Goal: Information Seeking & Learning: Understand process/instructions

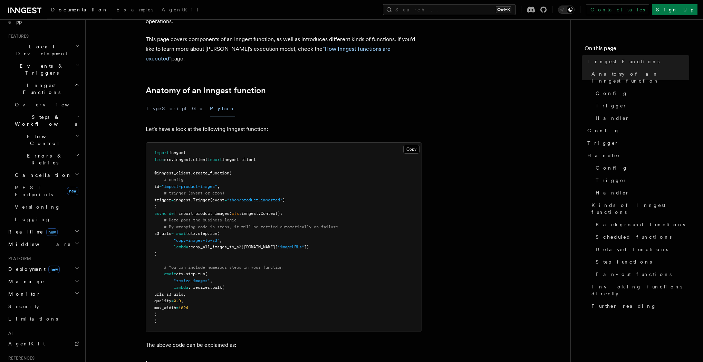
scroll to position [204, 0]
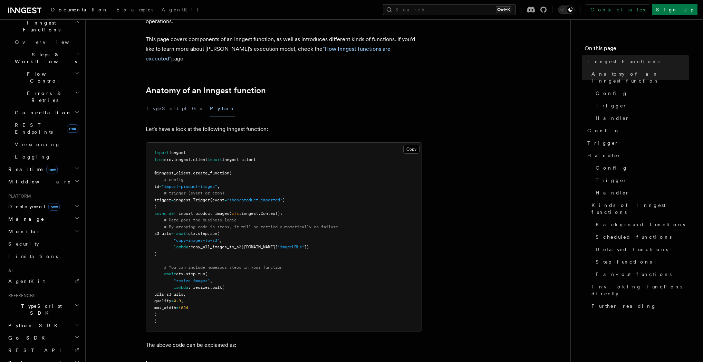
click at [59, 319] on h2 "Python SDK" at bounding box center [44, 325] width 76 height 12
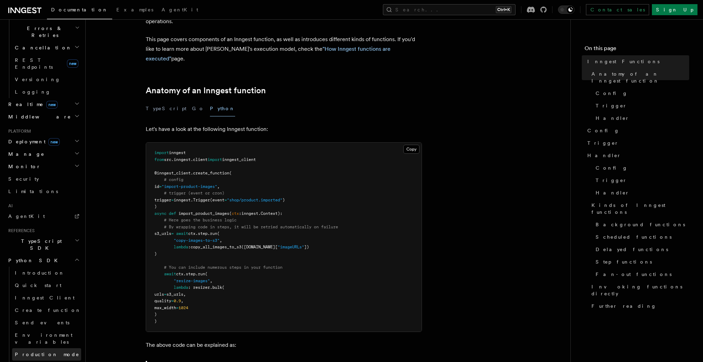
scroll to position [271, 0]
click at [32, 318] on span "Send events" at bounding box center [42, 321] width 55 height 6
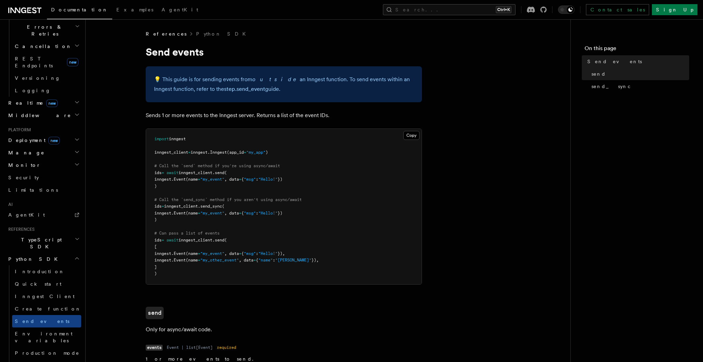
click at [59, 359] on h2 "Steps" at bounding box center [46, 365] width 69 height 12
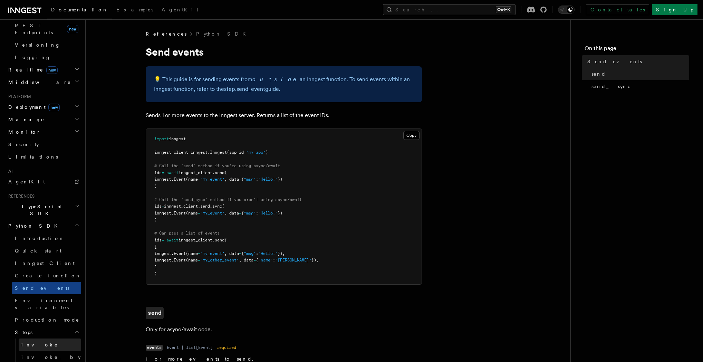
scroll to position [370, 0]
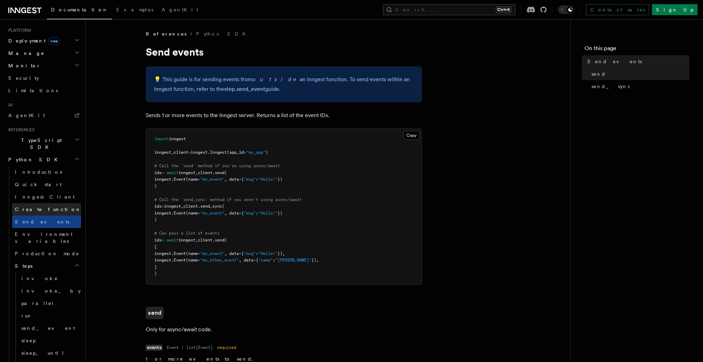
click at [40, 207] on span "Create function" at bounding box center [48, 210] width 66 height 6
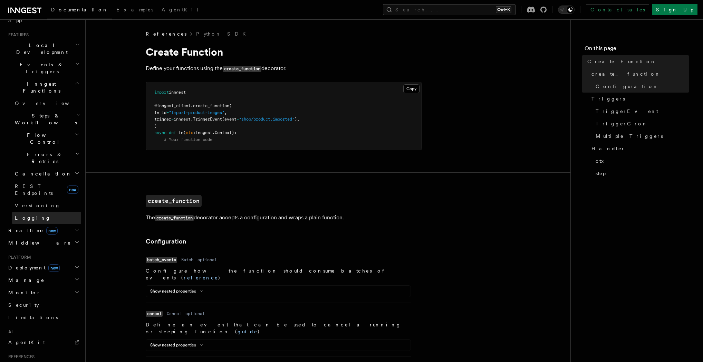
scroll to position [142, 0]
click at [62, 111] on h2 "Steps & Workflows" at bounding box center [46, 120] width 69 height 19
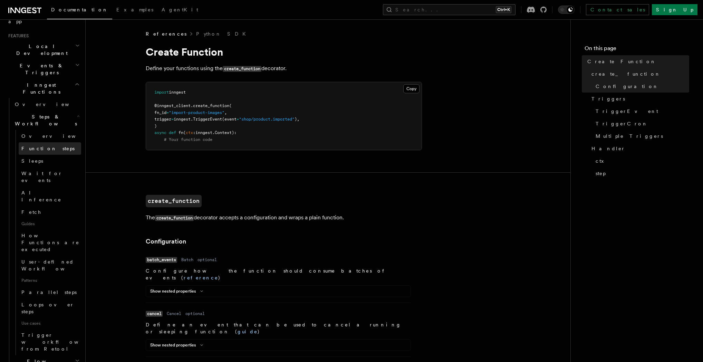
click at [50, 146] on span "Function steps" at bounding box center [47, 149] width 53 height 6
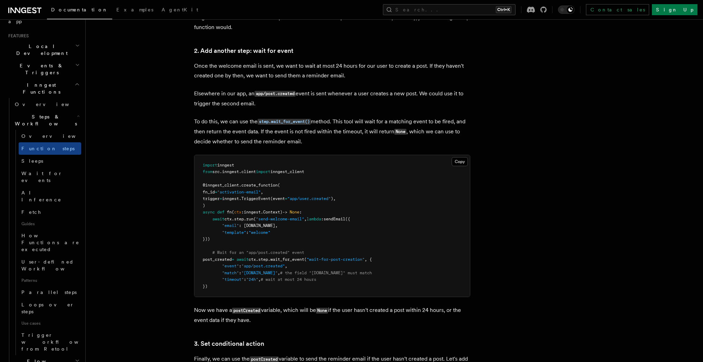
scroll to position [630, 0]
